Goal: Check status: Check status

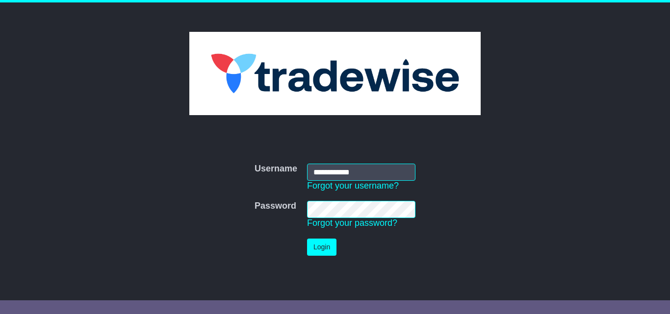
type input "**********"
click at [327, 242] on button "Login" at bounding box center [321, 247] width 29 height 17
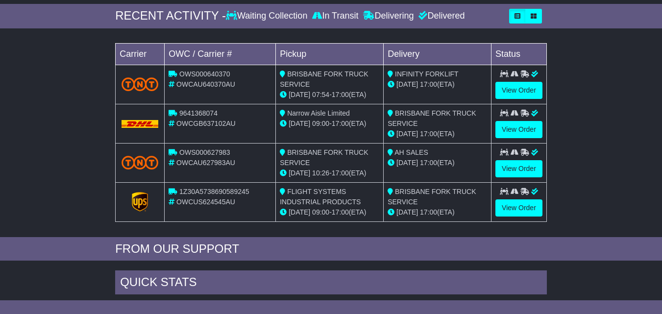
scroll to position [93, 0]
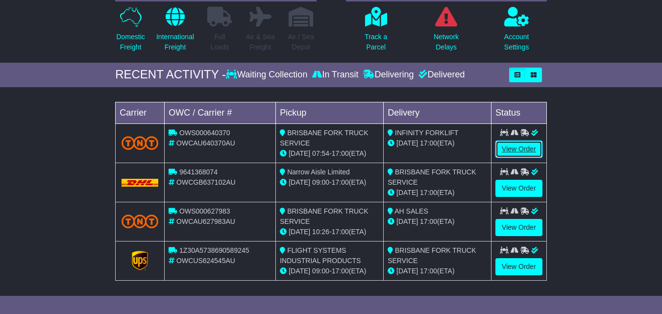
click at [505, 149] on link "View Order" at bounding box center [519, 149] width 47 height 17
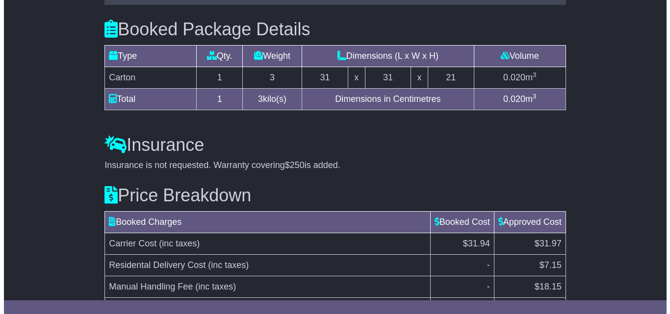
scroll to position [782, 0]
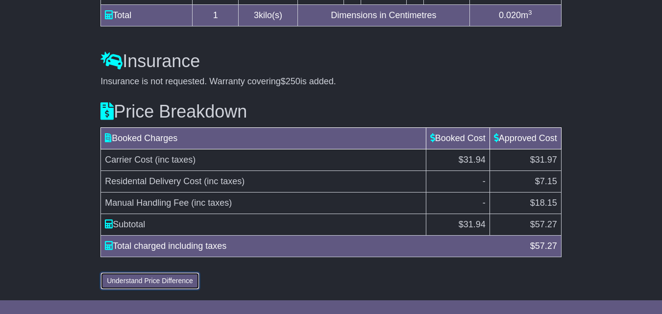
click at [161, 281] on button "Understand Price Difference" at bounding box center [150, 281] width 99 height 17
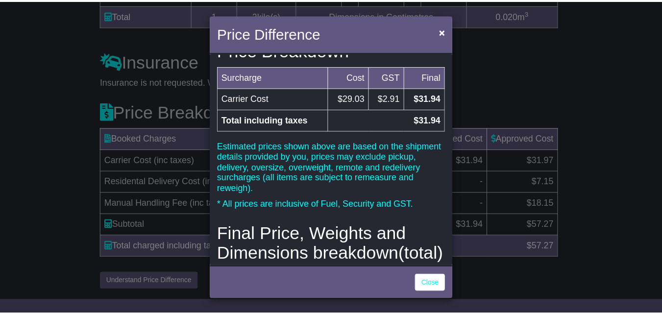
scroll to position [0, 0]
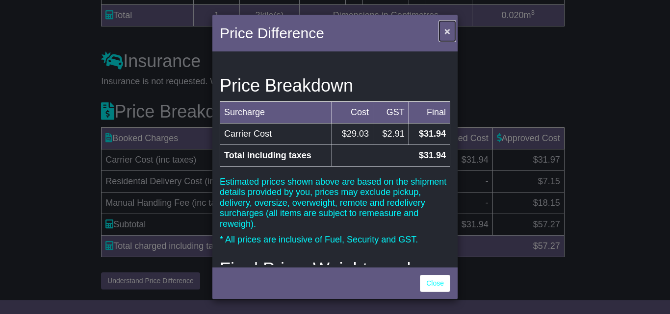
click at [447, 33] on span "×" at bounding box center [447, 30] width 6 height 11
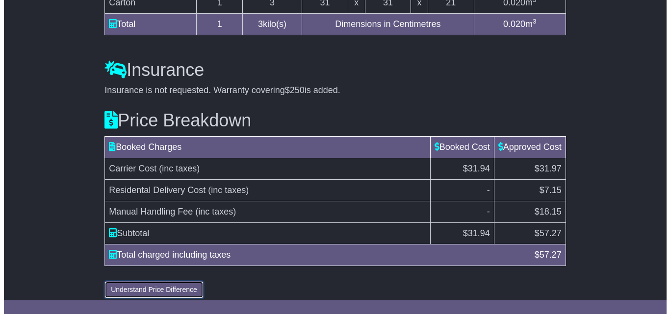
scroll to position [782, 0]
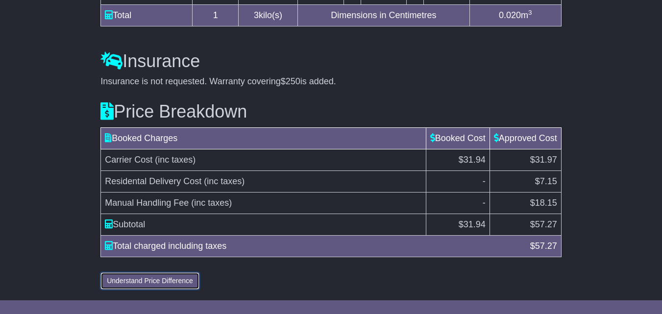
click at [161, 278] on button "Understand Price Difference" at bounding box center [150, 281] width 99 height 17
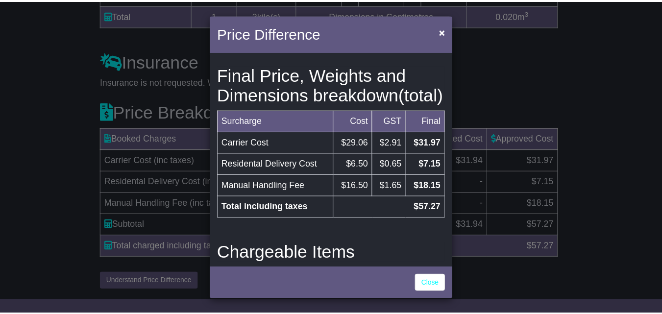
scroll to position [196, 0]
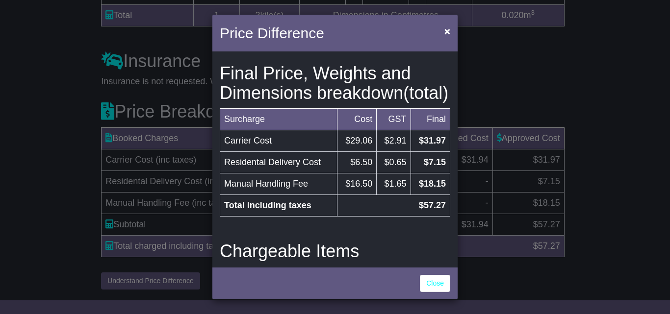
click at [527, 72] on div "Price Difference × Price Breakdown Surcharge Cost GST Final Carrier Cost $29.03…" at bounding box center [335, 157] width 670 height 314
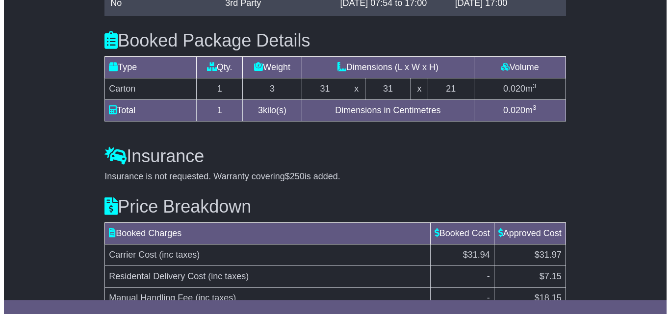
scroll to position [782, 0]
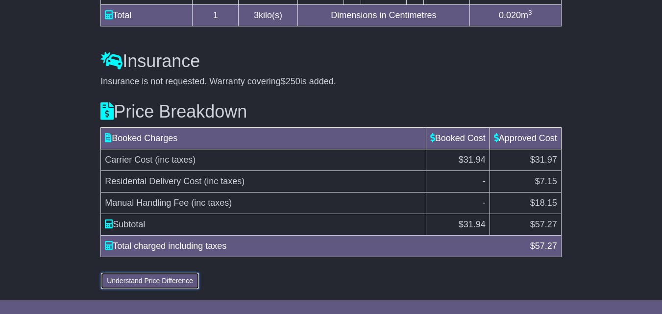
click at [123, 282] on button "Understand Price Difference" at bounding box center [150, 281] width 99 height 17
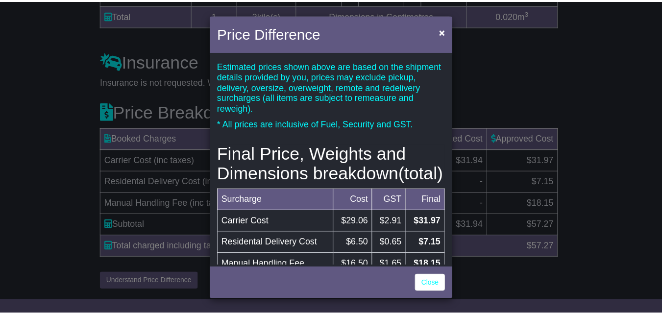
scroll to position [0, 0]
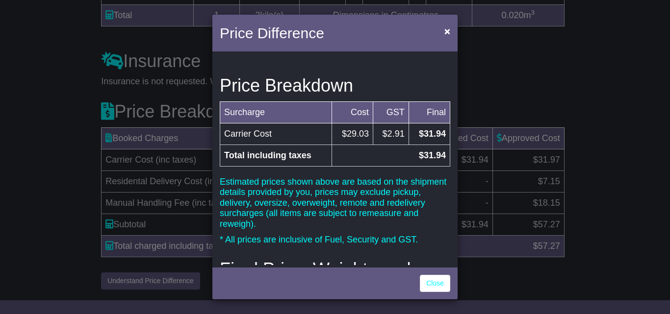
click at [527, 83] on div "Price Difference × Price Breakdown Surcharge Cost GST Final Carrier Cost $29.03…" at bounding box center [335, 157] width 670 height 314
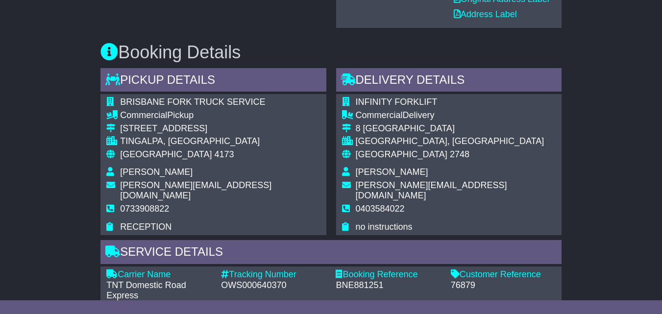
scroll to position [340, 0]
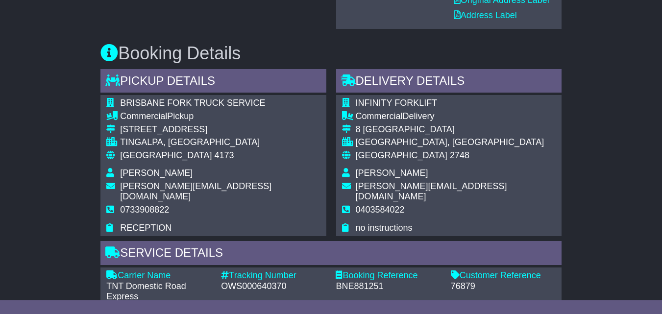
drag, startPoint x: 458, startPoint y: 139, endPoint x: 449, endPoint y: 142, distance: 9.3
click at [449, 142] on div "ORCHARD HILLS, NSW" at bounding box center [456, 142] width 200 height 11
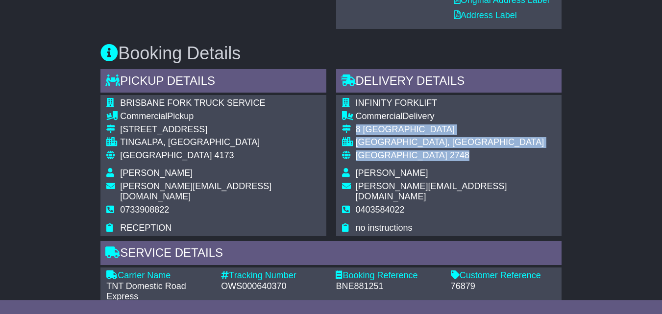
drag, startPoint x: 413, startPoint y: 154, endPoint x: 356, endPoint y: 130, distance: 62.0
click at [356, 130] on tbody "INFINITY FORKLIFT Commercial Delivery 8 TRAMINER GROVE ORCHARD HILLS, NSW Austr…" at bounding box center [449, 165] width 214 height 135
copy tbody "8 TRAMINER GROVE ORCHARD HILLS, NSW Australia 2748"
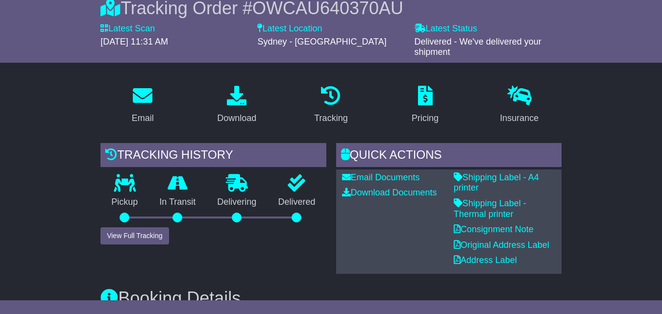
scroll to position [0, 0]
